Goal: Information Seeking & Learning: Learn about a topic

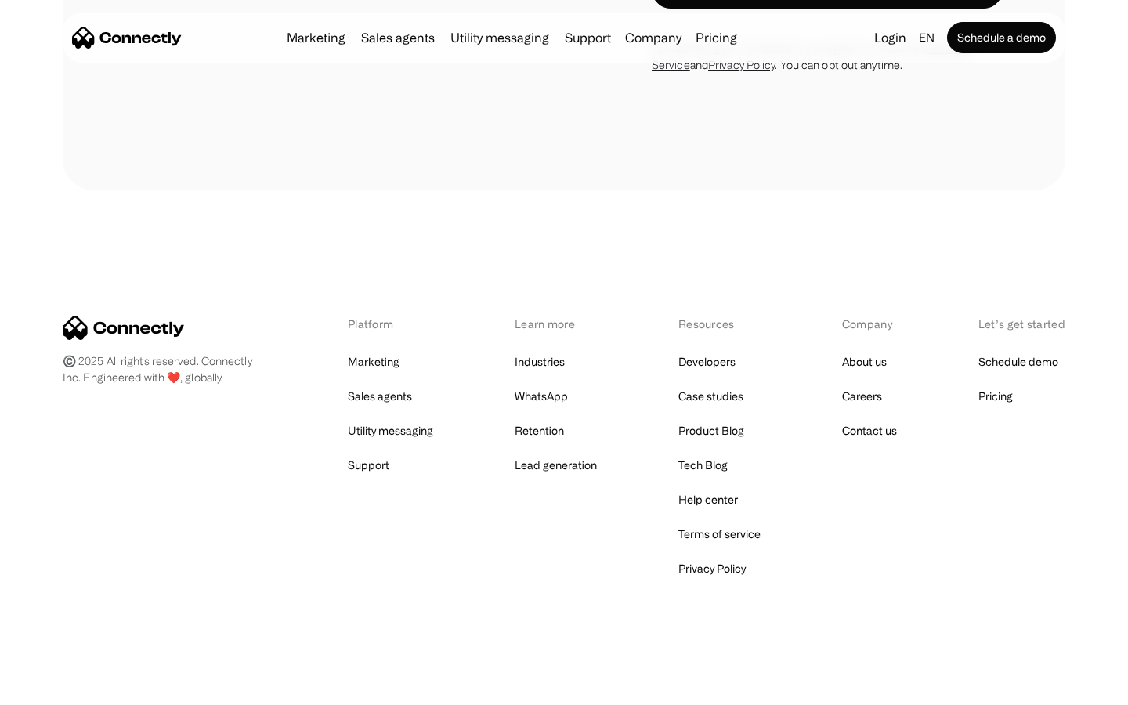
scroll to position [5573, 0]
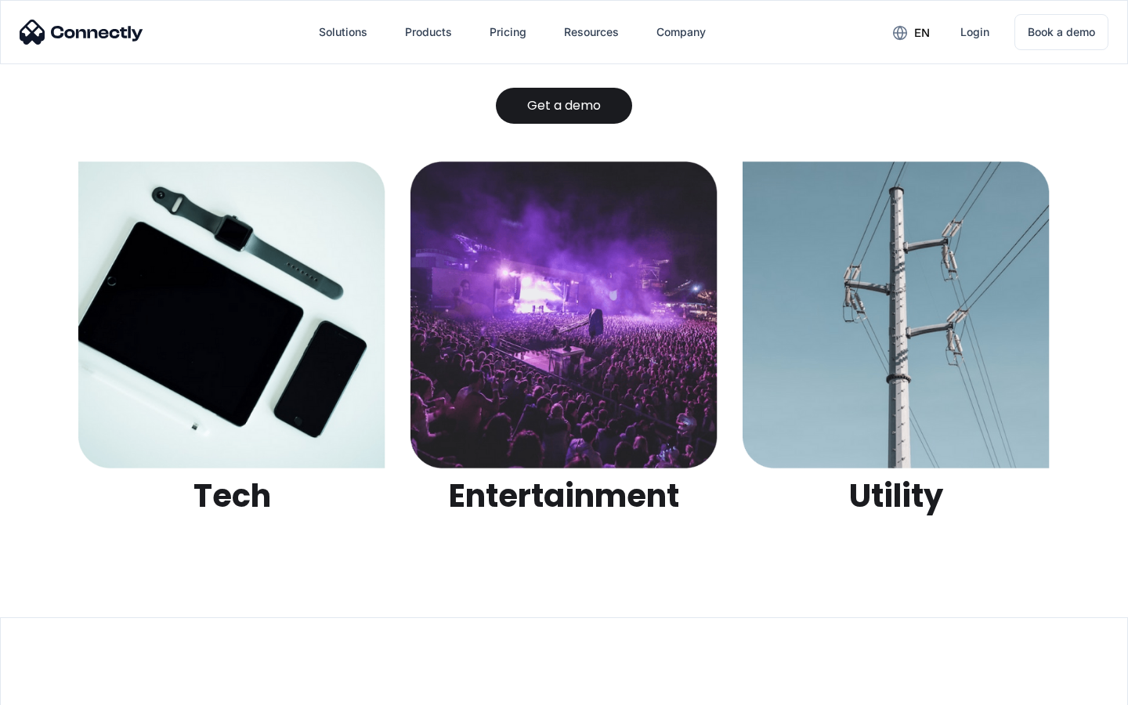
scroll to position [4941, 0]
